Goal: Task Accomplishment & Management: Manage account settings

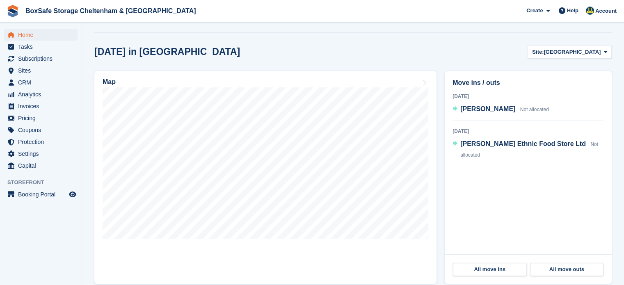
scroll to position [224, 0]
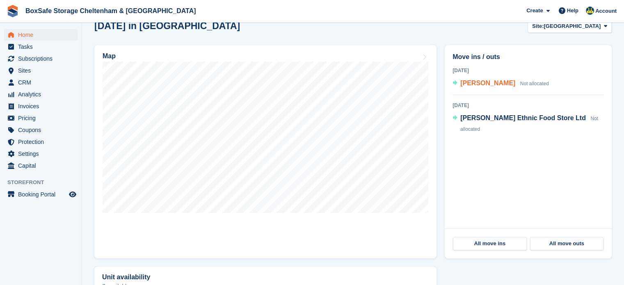
click at [476, 83] on span "Rebecca Rudge" at bounding box center [487, 83] width 55 height 7
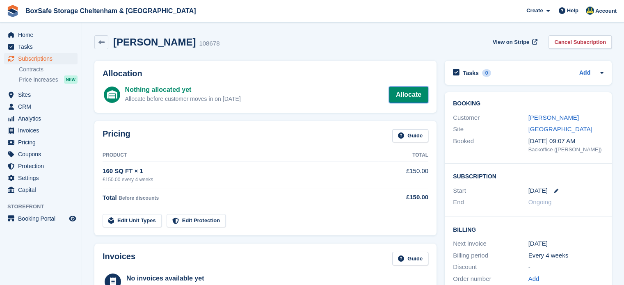
click at [399, 99] on link "Allocate" at bounding box center [408, 95] width 39 height 16
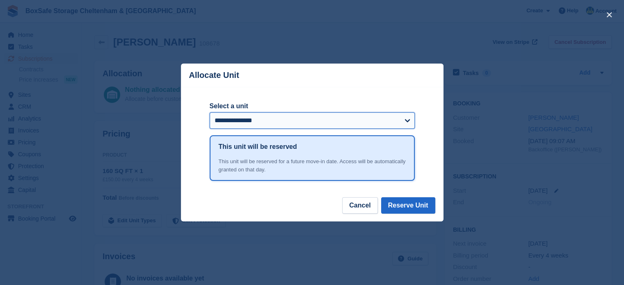
click at [276, 124] on select "**********" at bounding box center [312, 120] width 205 height 16
select select "******"
click at [210, 113] on select "**********" at bounding box center [312, 120] width 205 height 16
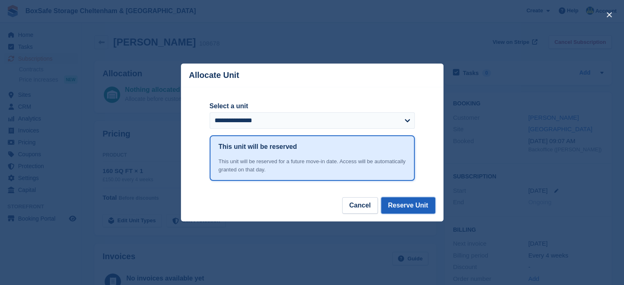
click at [414, 206] on button "Reserve Unit" at bounding box center [408, 205] width 54 height 16
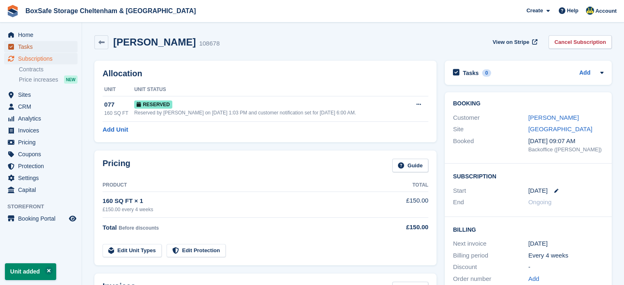
click at [27, 41] on span "Tasks" at bounding box center [42, 46] width 49 height 11
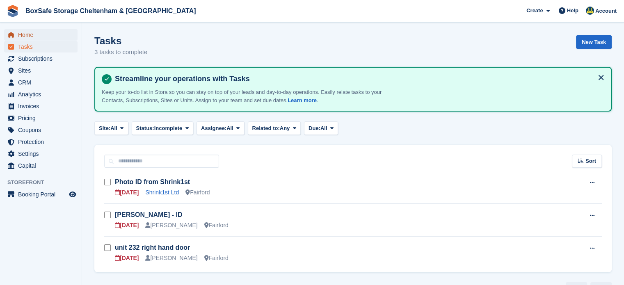
click at [27, 35] on span "Home" at bounding box center [42, 34] width 49 height 11
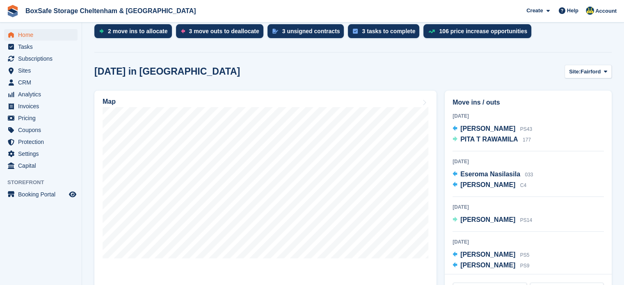
scroll to position [180, 0]
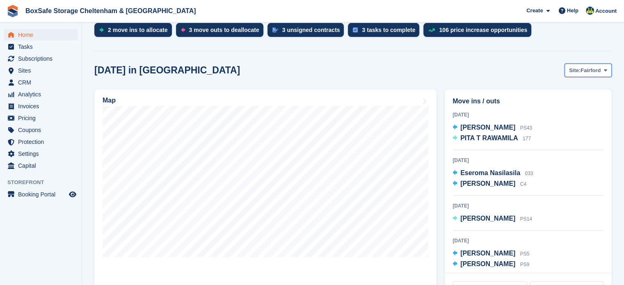
click at [599, 72] on span "Fairford" at bounding box center [591, 70] width 20 height 8
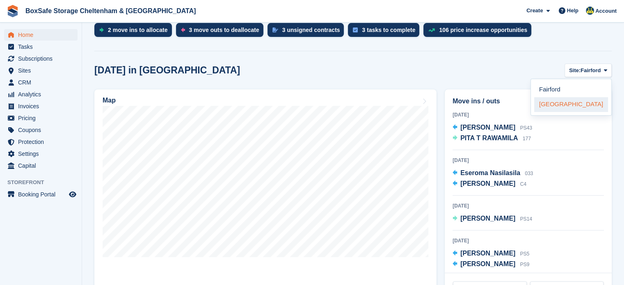
click at [569, 105] on link "[GEOGRAPHIC_DATA]" at bounding box center [571, 104] width 74 height 15
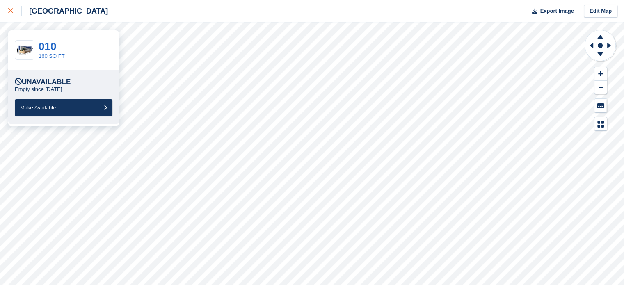
click at [11, 11] on icon at bounding box center [10, 10] width 5 height 5
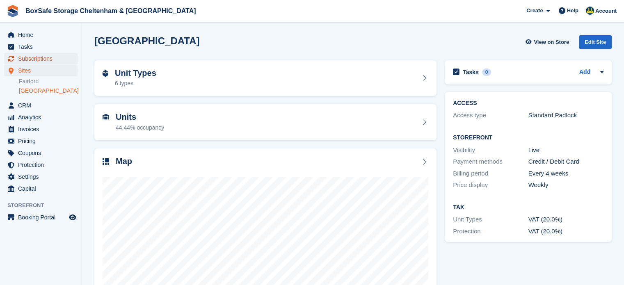
click at [50, 56] on span "Subscriptions" at bounding box center [42, 58] width 49 height 11
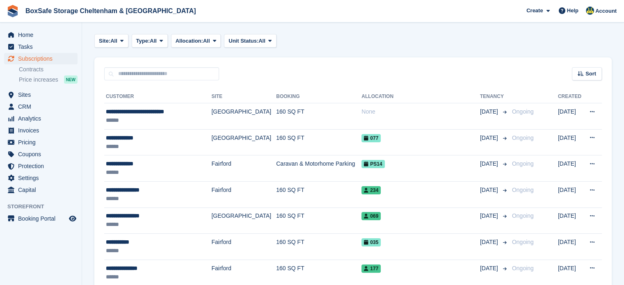
scroll to position [120, 0]
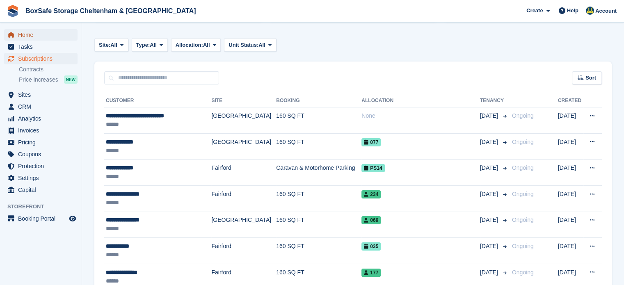
click at [18, 32] on span "Home" at bounding box center [42, 34] width 49 height 11
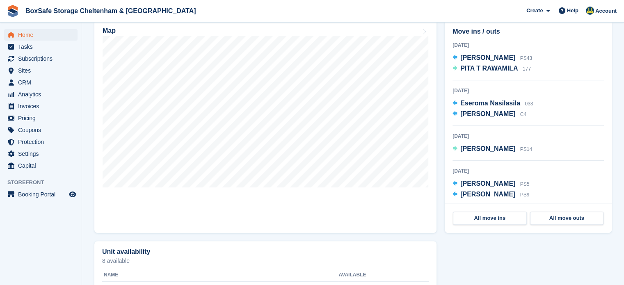
scroll to position [251, 0]
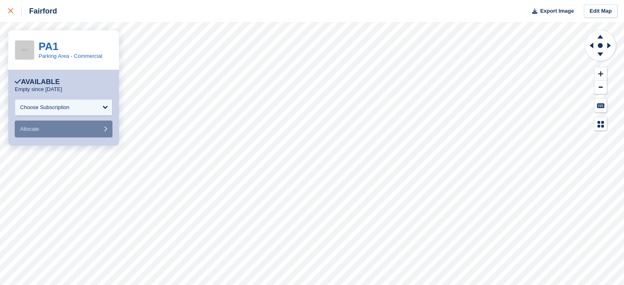
click at [11, 13] on icon at bounding box center [10, 10] width 5 height 5
